Goal: Task Accomplishment & Management: Manage account settings

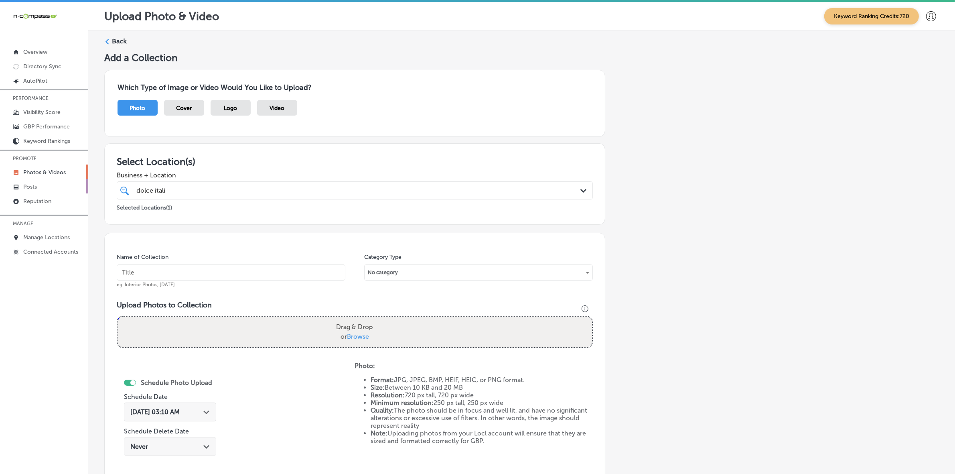
scroll to position [134, 0]
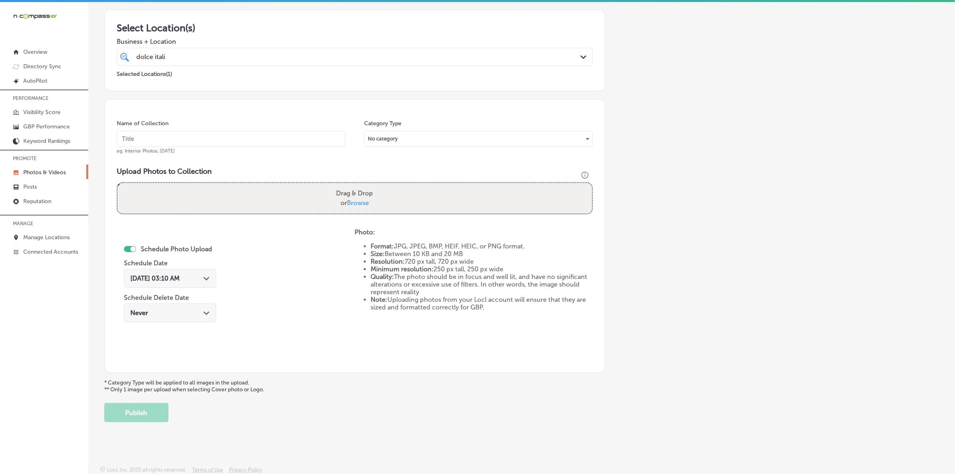
click at [56, 176] on p "Photos & Videos" at bounding box center [44, 172] width 43 height 7
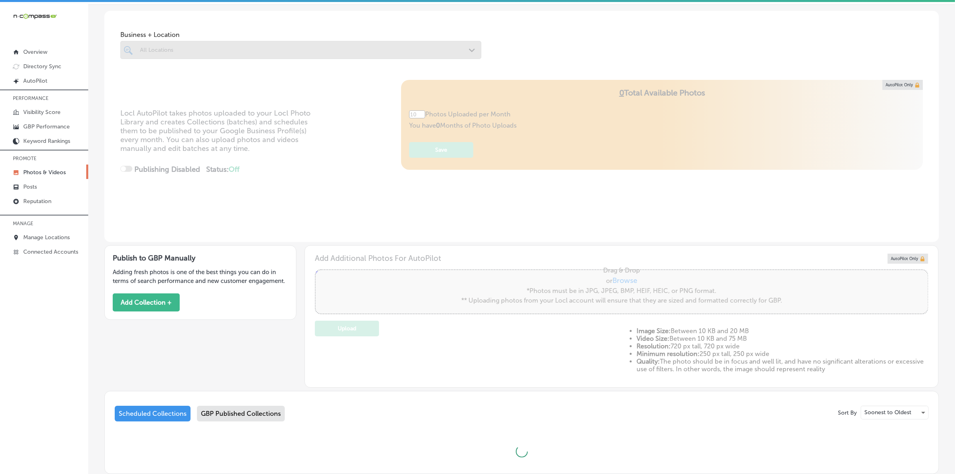
scroll to position [84, 0]
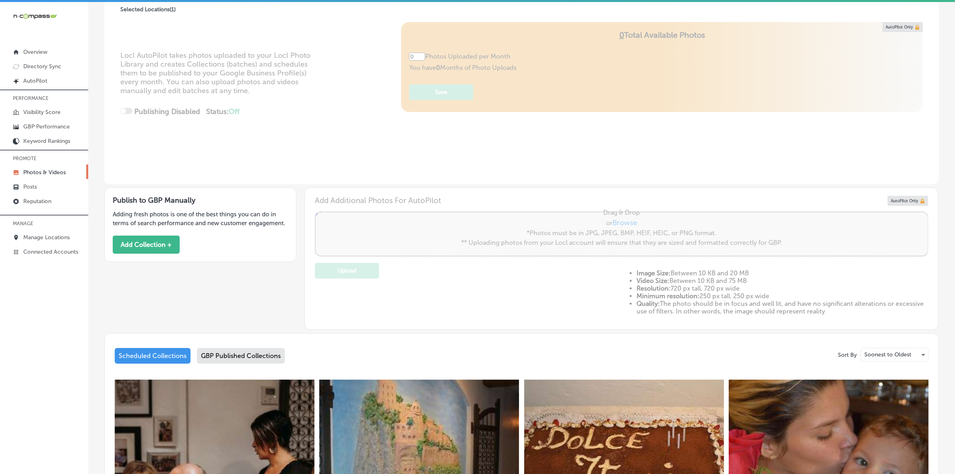
type input "5"
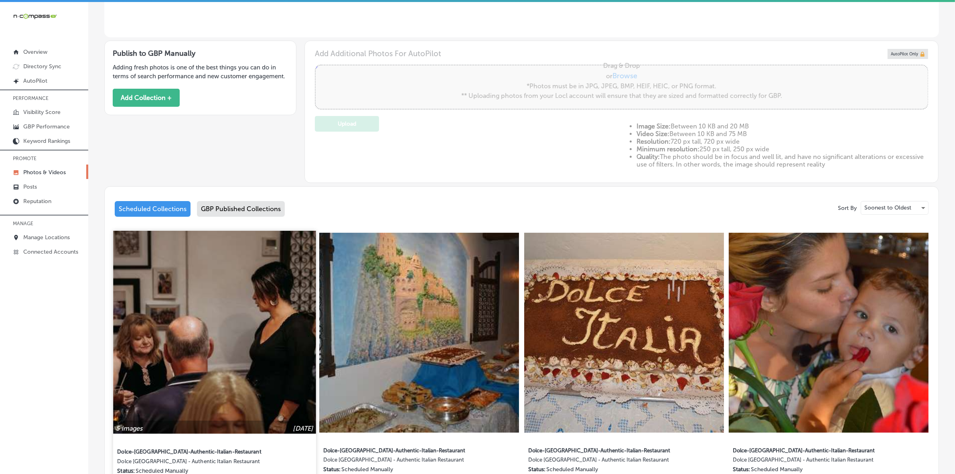
scroll to position [235, 0]
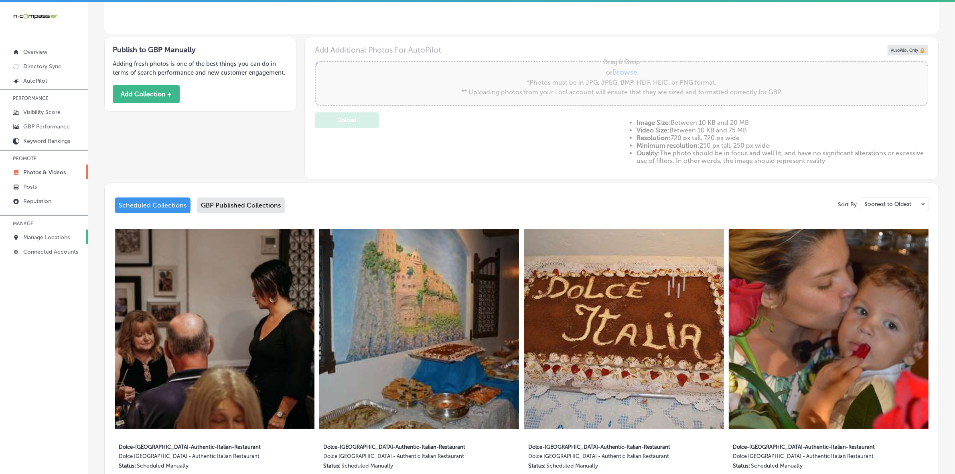
click at [65, 235] on link "Manage Locations" at bounding box center [44, 236] width 88 height 14
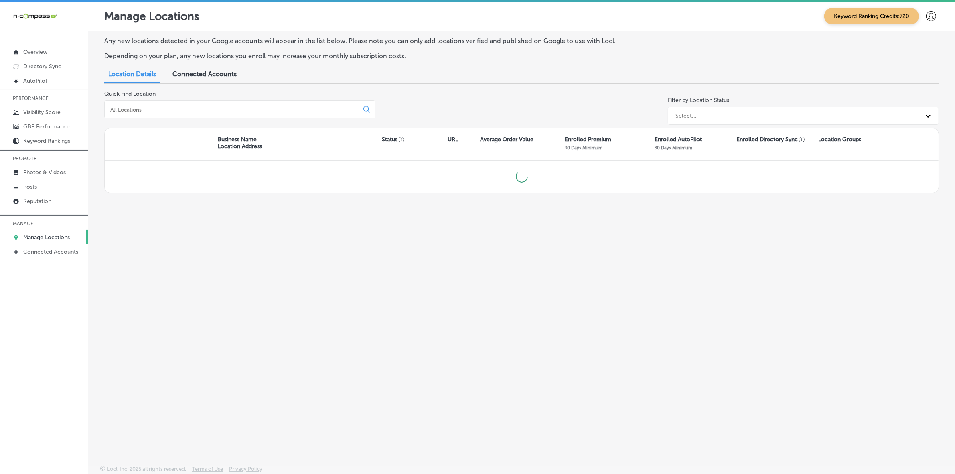
click at [288, 111] on input at bounding box center [234, 109] width 248 height 7
type input "[PERSON_NAME]"
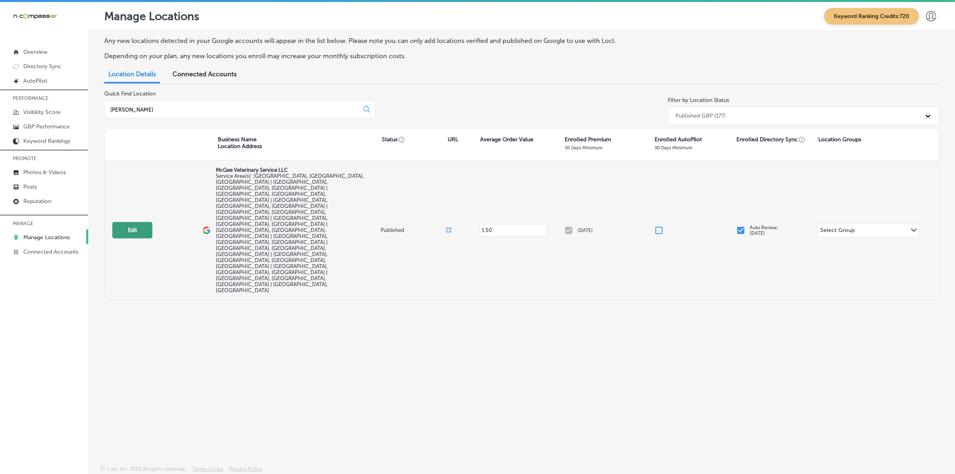
click at [132, 222] on button "Edit" at bounding box center [132, 230] width 40 height 16
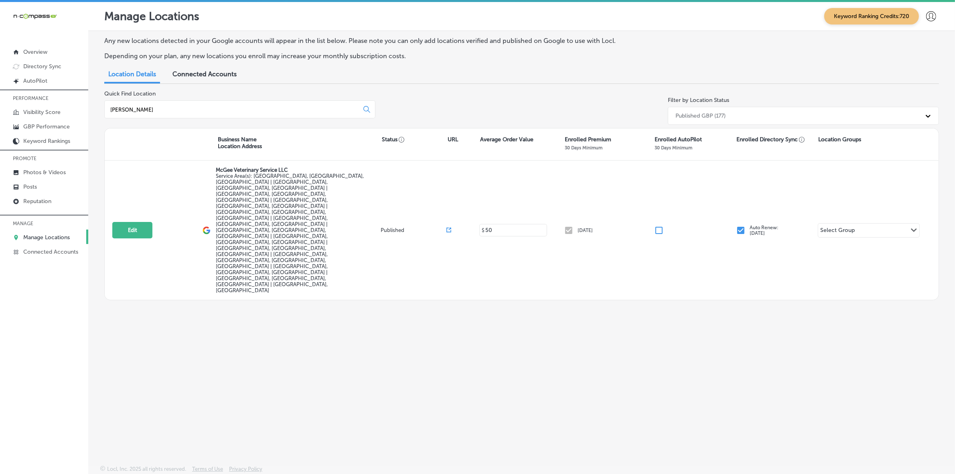
select select "US"
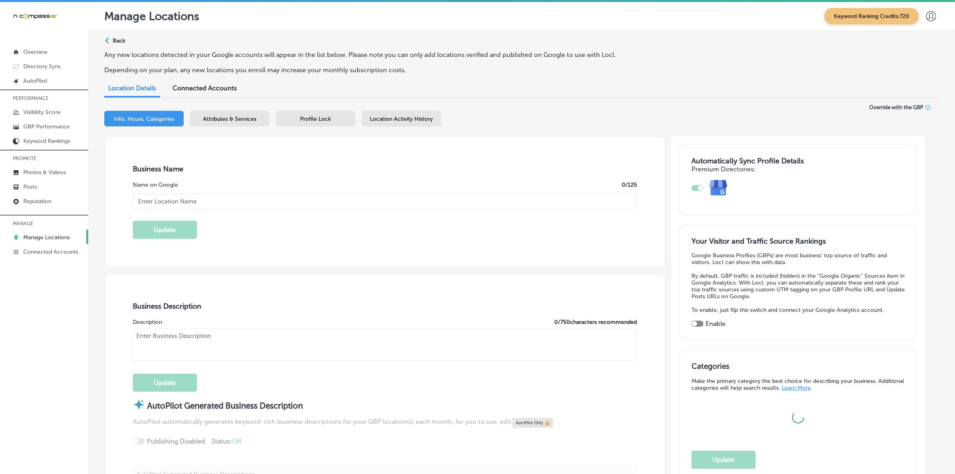
scroll to position [50, 0]
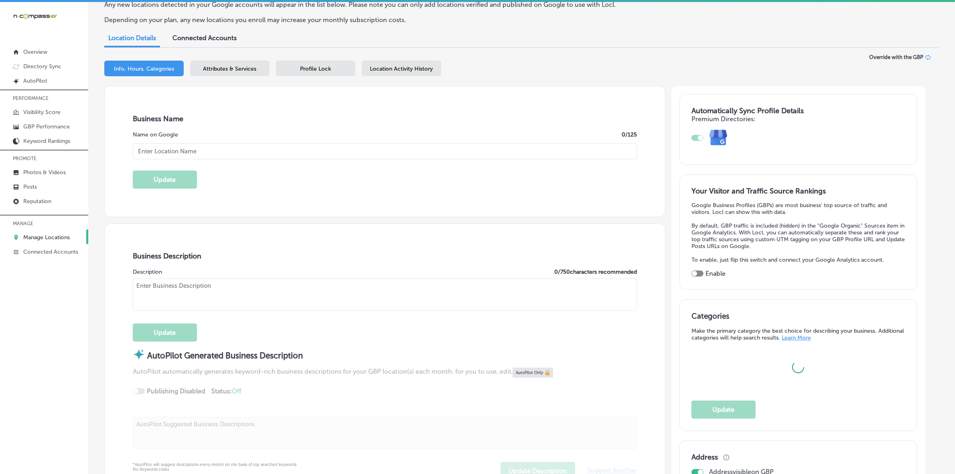
checkbox input "true"
checkbox input "false"
type input "[STREET_ADDRESS] Suite 141-422"
type input "[GEOGRAPHIC_DATA]"
type input "85310"
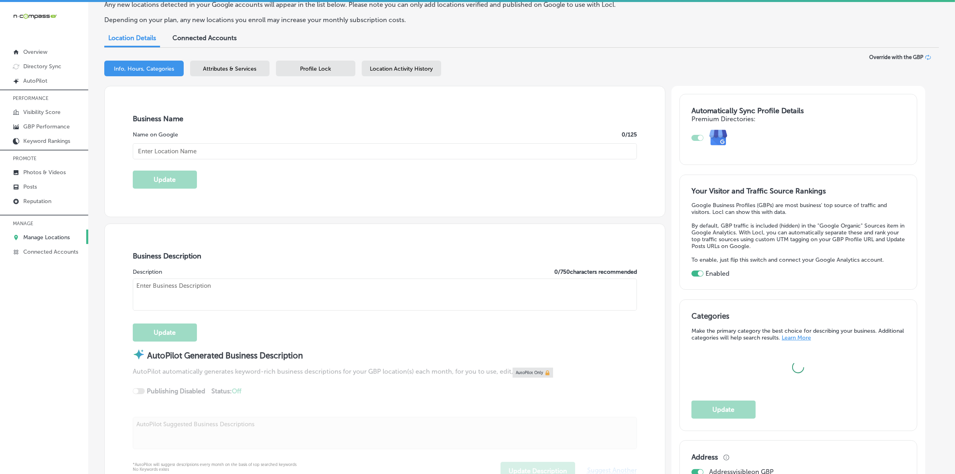
type input "US"
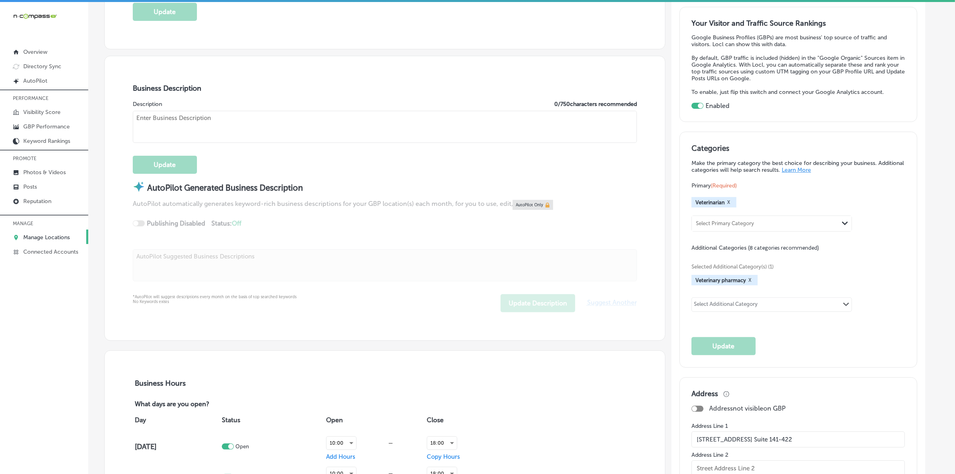
type input "[URL][DOMAIN_NAME]"
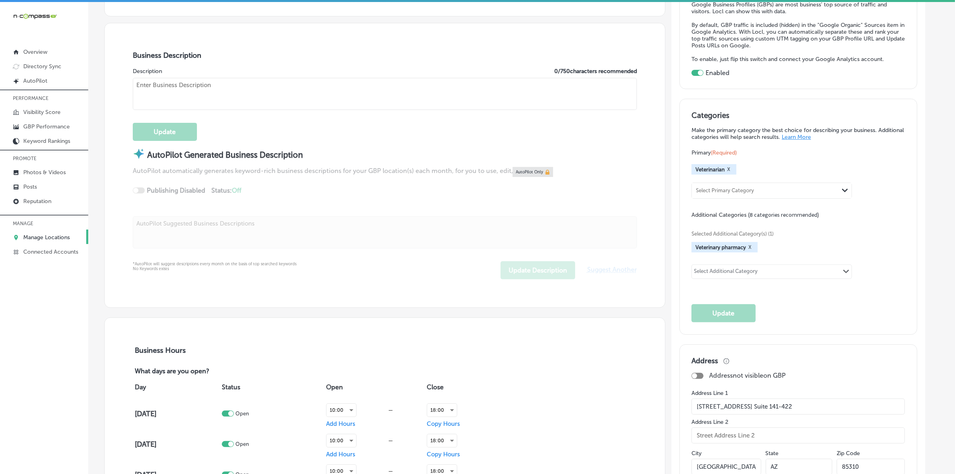
type textarea "[PERSON_NAME] Veterinary Service is a family-owned mobile veterinarian offering…"
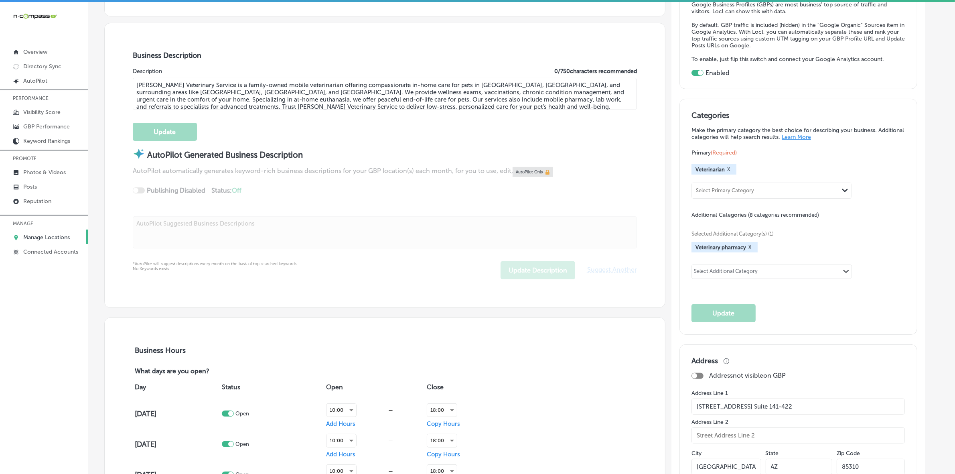
type input "[PHONE_NUMBER]"
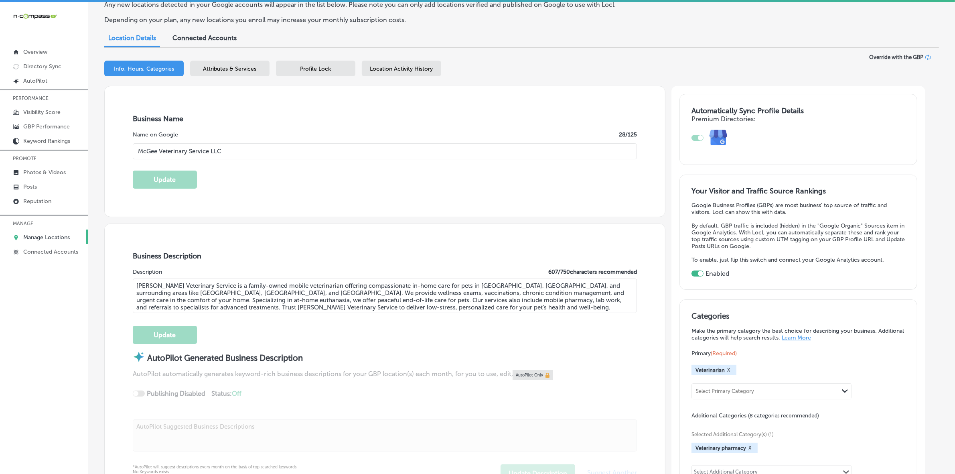
click at [238, 149] on input "McGee Veterinary Service LLC" at bounding box center [385, 151] width 504 height 16
type input "[PERSON_NAME] Veterinary Service"
click at [378, 203] on div "Business Name Name on Google 24 /125 [PERSON_NAME] Veterinary Service Update" at bounding box center [385, 151] width 560 height 130
click at [179, 182] on button "Update" at bounding box center [165, 179] width 64 height 18
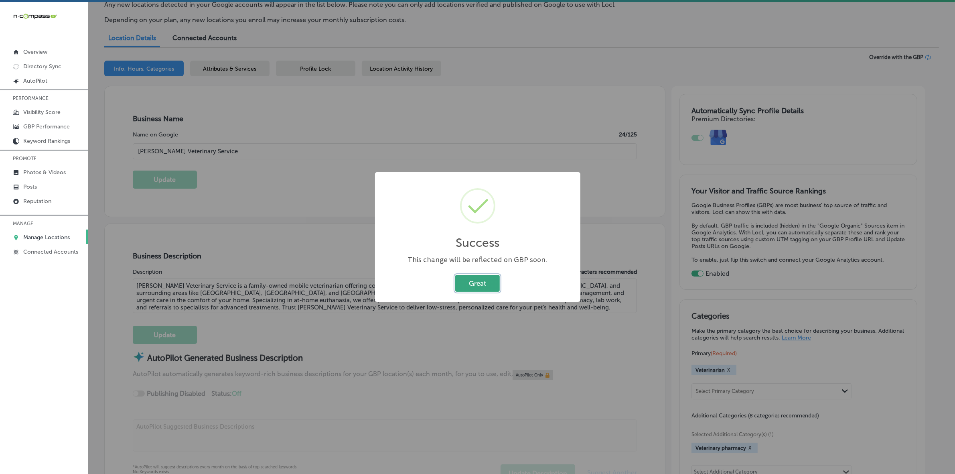
click at [485, 281] on button "Great" at bounding box center [477, 283] width 45 height 16
